Goal: Transaction & Acquisition: Purchase product/service

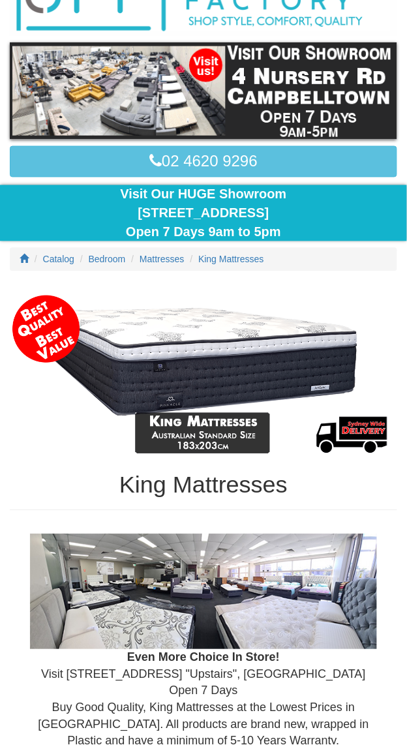
scroll to position [142, 0]
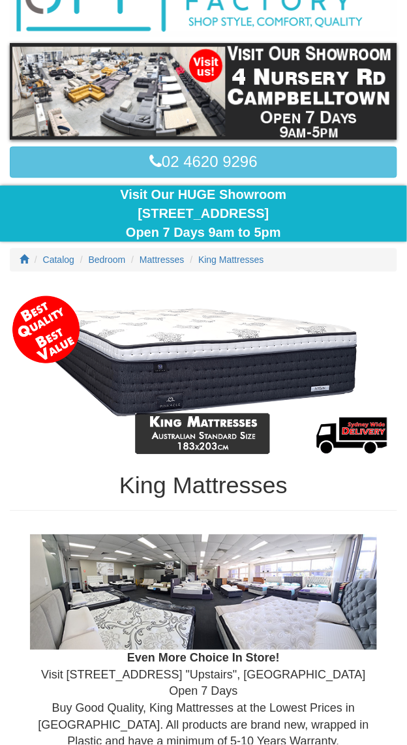
click at [213, 374] on img at bounding box center [203, 375] width 387 height 168
click at [64, 328] on img at bounding box center [203, 375] width 387 height 168
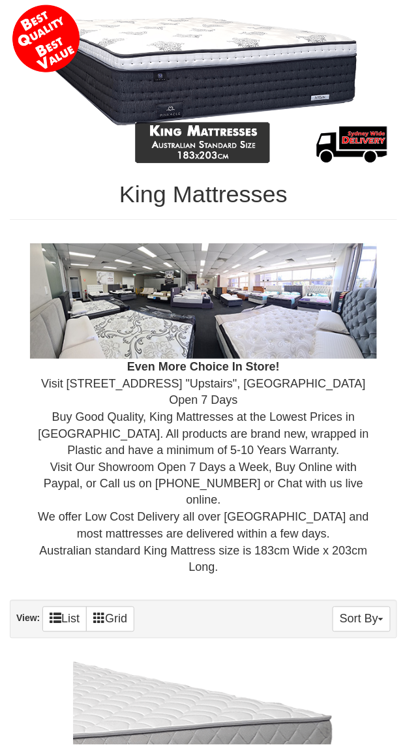
scroll to position [0, 0]
